Goal: Check status: Check status

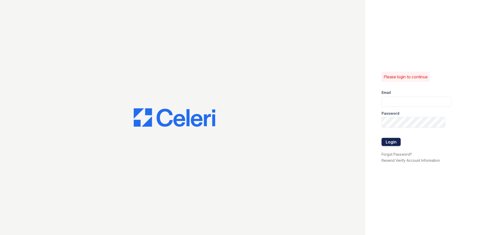
type input "[EMAIL_ADDRESS][DOMAIN_NAME]"
click at [392, 142] on button "Login" at bounding box center [390, 142] width 19 height 8
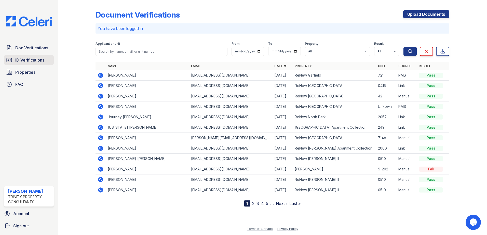
click at [19, 63] on span "ID Verifications" at bounding box center [29, 60] width 29 height 6
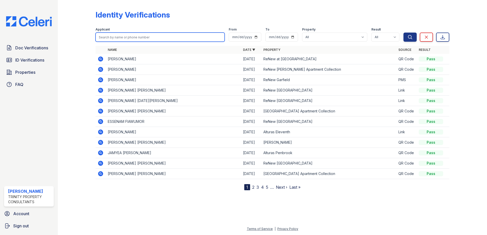
click at [131, 38] on input "search" at bounding box center [159, 37] width 129 height 9
type input "[PERSON_NAME]"
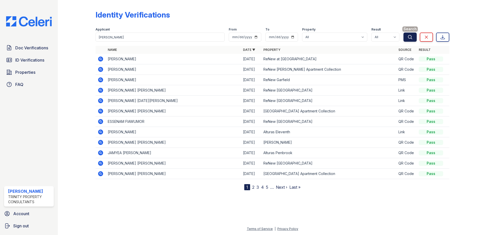
click at [410, 39] on icon "submit" at bounding box center [409, 37] width 5 height 5
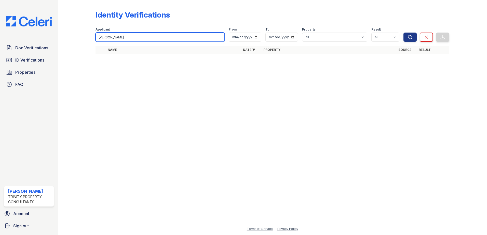
drag, startPoint x: 149, startPoint y: 38, endPoint x: 66, endPoint y: 49, distance: 83.5
click at [78, 47] on div "Identity Verifications Filter Applicant Anthony Landin From To Property All Alt…" at bounding box center [272, 33] width 413 height 67
click at [220, 38] on input "Anthony Landin" at bounding box center [159, 37] width 129 height 9
